Goal: Task Accomplishment & Management: Use online tool/utility

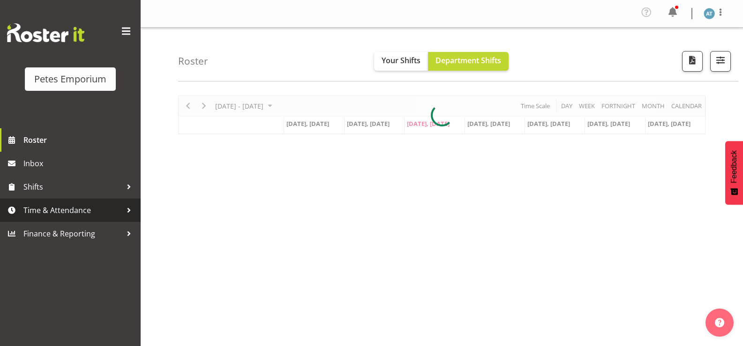
click at [62, 218] on link "Time & Attendance" at bounding box center [70, 210] width 141 height 23
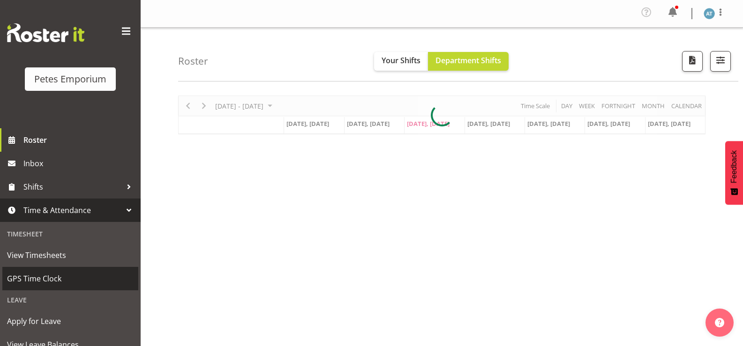
click at [76, 281] on span "GPS Time Clock" at bounding box center [70, 279] width 127 height 14
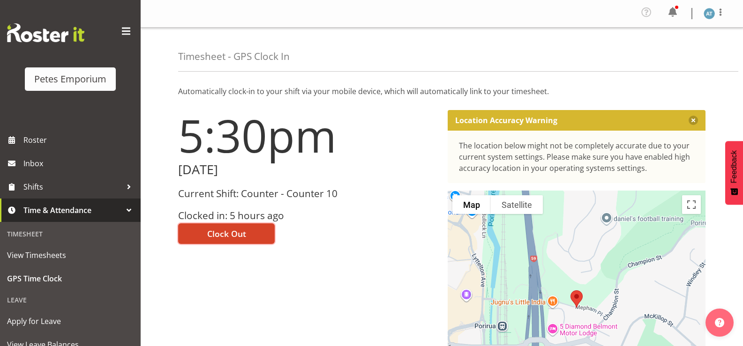
click at [250, 232] on button "Clock Out" at bounding box center [226, 234] width 97 height 21
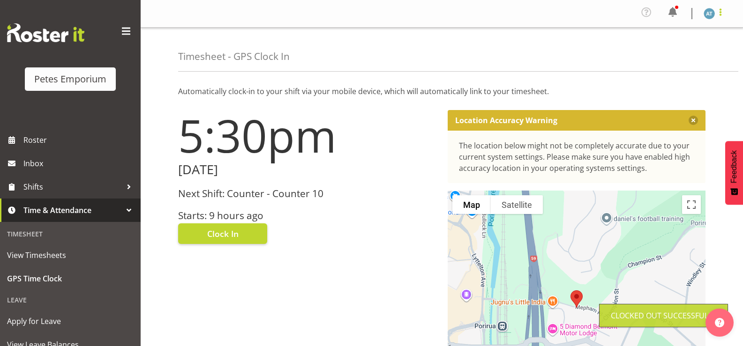
click at [721, 14] on span at bounding box center [720, 12] width 11 height 11
click at [705, 55] on link "Log Out" at bounding box center [681, 51] width 90 height 17
